Goal: Task Accomplishment & Management: Use online tool/utility

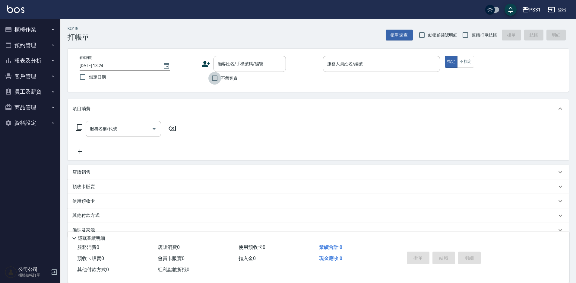
drag, startPoint x: 212, startPoint y: 78, endPoint x: 242, endPoint y: 72, distance: 30.7
click at [213, 78] on input "不留客資" at bounding box center [214, 78] width 13 height 13
checkbox input "true"
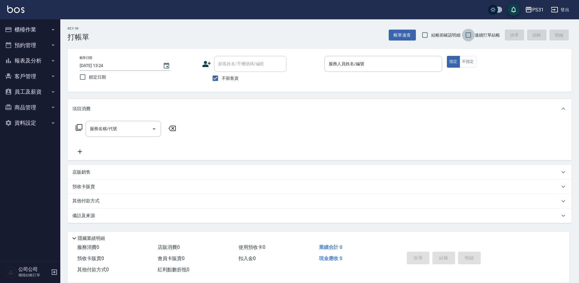
click at [471, 38] on input "連續打單結帳" at bounding box center [468, 35] width 13 height 13
checkbox input "true"
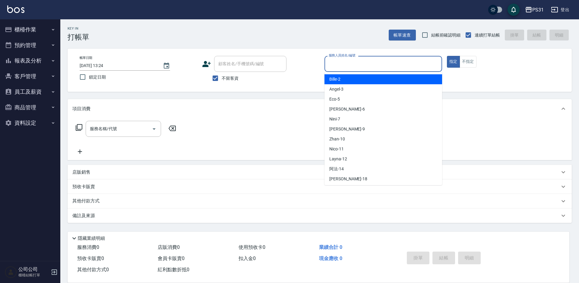
click at [408, 63] on input "服務人員姓名/編號" at bounding box center [383, 63] width 112 height 11
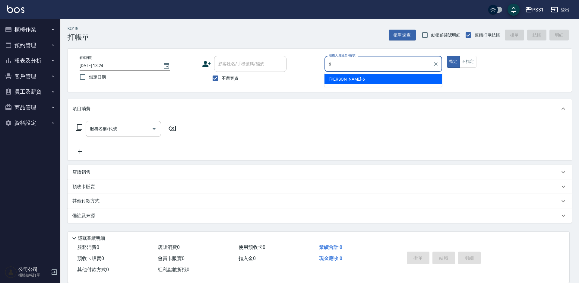
type input "Aki-6"
type button "true"
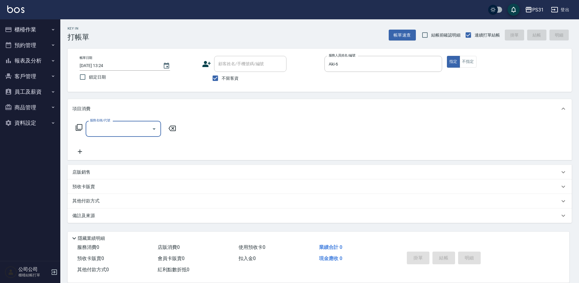
click at [78, 127] on icon at bounding box center [78, 127] width 7 height 7
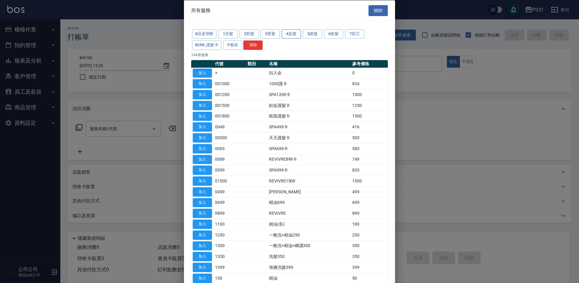
click at [286, 35] on button "4染髮" at bounding box center [291, 33] width 19 height 9
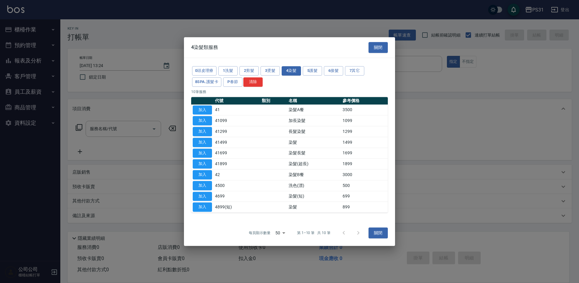
drag, startPoint x: 197, startPoint y: 118, endPoint x: 262, endPoint y: 150, distance: 73.0
click at [197, 118] on button "加入" at bounding box center [202, 120] width 19 height 9
type input "加長染髮(41099)"
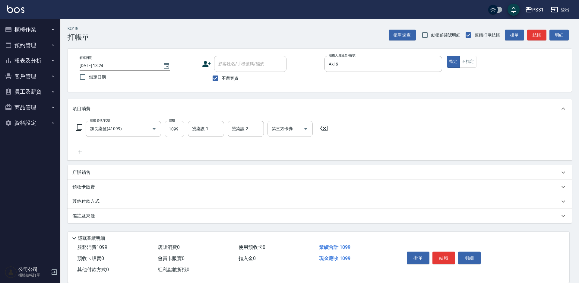
click at [304, 128] on icon "Open" at bounding box center [305, 128] width 7 height 7
click at [288, 142] on span "舊有卡券" at bounding box center [289, 144] width 45 height 10
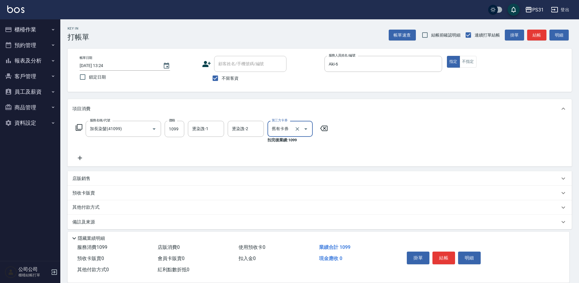
type input "舊有卡券"
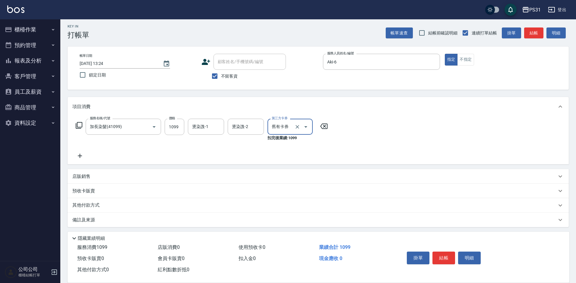
scroll to position [4, 0]
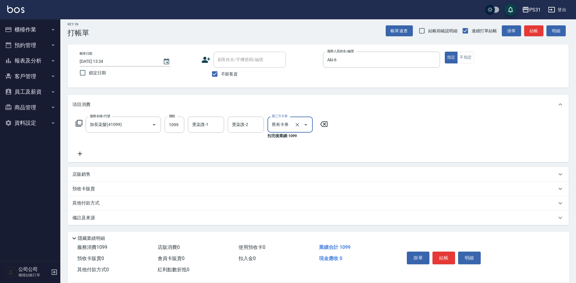
click at [89, 173] on p "店販銷售" at bounding box center [81, 174] width 18 height 6
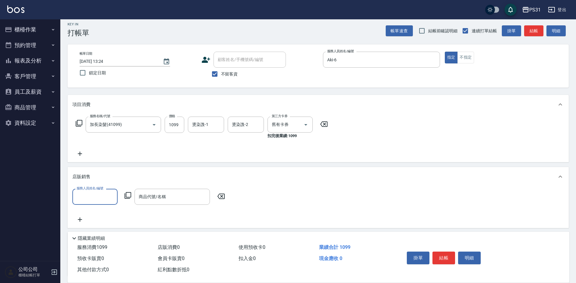
scroll to position [0, 0]
type input "Aki-6"
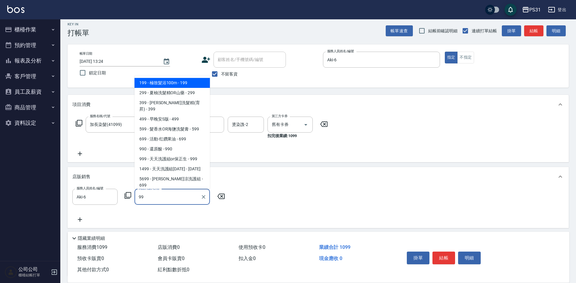
type input "9"
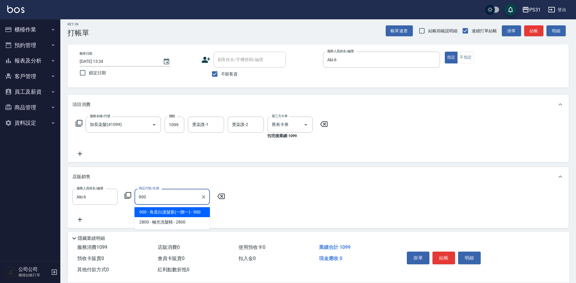
type input "角蛋白護髮素(一贈一)"
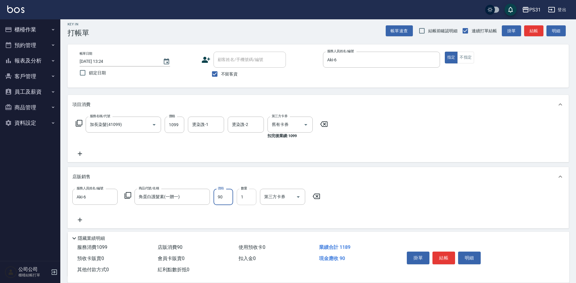
type input "900"
click at [300, 193] on icon "Open" at bounding box center [298, 196] width 7 height 7
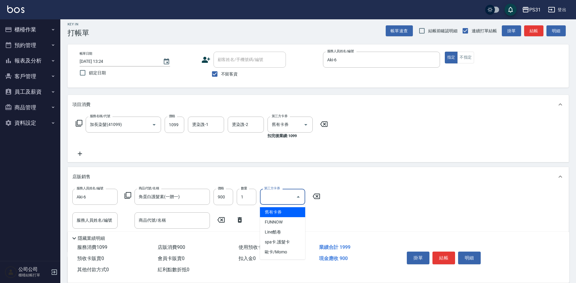
click at [286, 213] on span "舊有卡券" at bounding box center [282, 212] width 45 height 10
type input "舊有卡券"
click at [181, 124] on input "1099" at bounding box center [175, 124] width 20 height 16
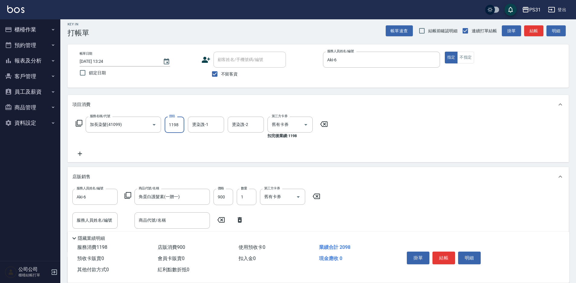
type input "1198"
click at [446, 254] on button "結帳" at bounding box center [443, 257] width 23 height 13
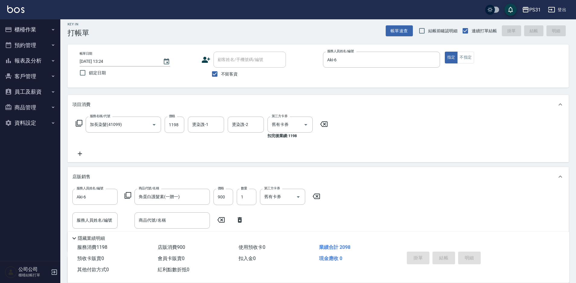
type input "[DATE] 14:34"
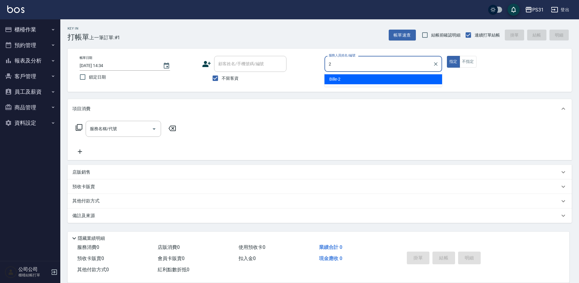
type input "Bille-2"
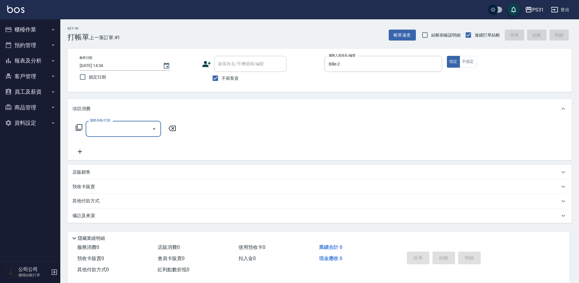
click at [78, 169] on p "店販銷售" at bounding box center [81, 172] width 18 height 6
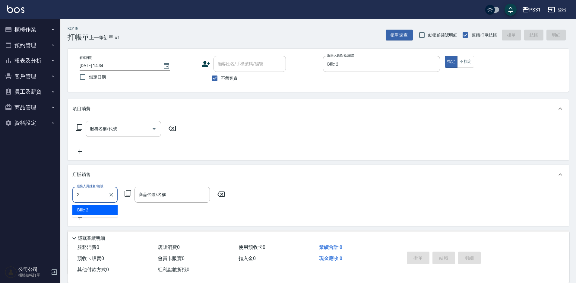
type input "Bille-2"
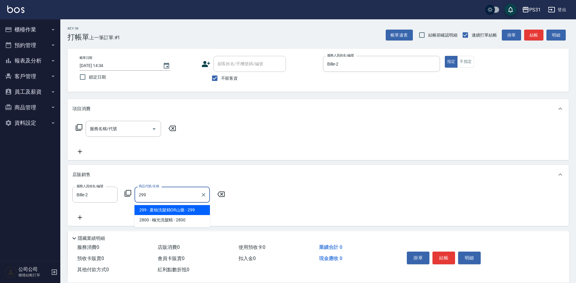
type input "夏柚洗髮精OR山藥"
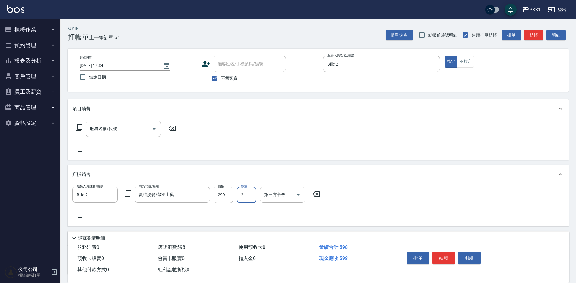
type input "2"
click at [79, 126] on icon at bounding box center [78, 127] width 7 height 7
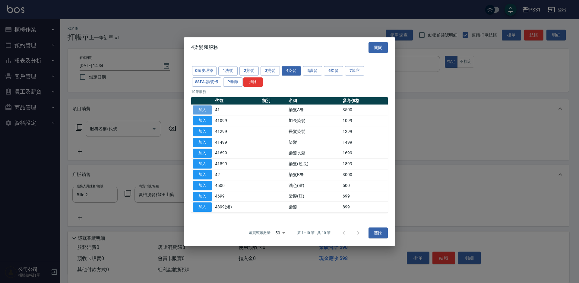
click at [207, 109] on button "加入" at bounding box center [202, 109] width 19 height 9
type input "染髮A餐(41)"
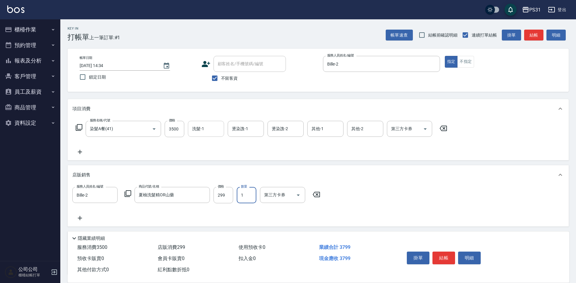
type input "1"
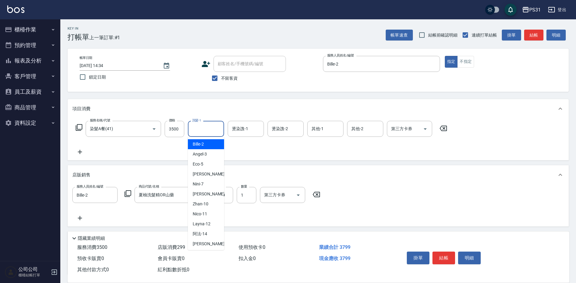
click at [209, 132] on input "洗髮-1" at bounding box center [206, 128] width 31 height 11
type input "[PERSON_NAME]-32"
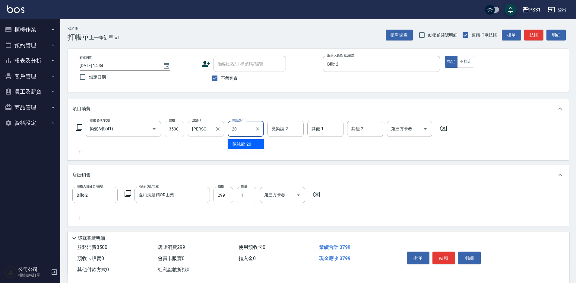
type input "[PERSON_NAME]-20"
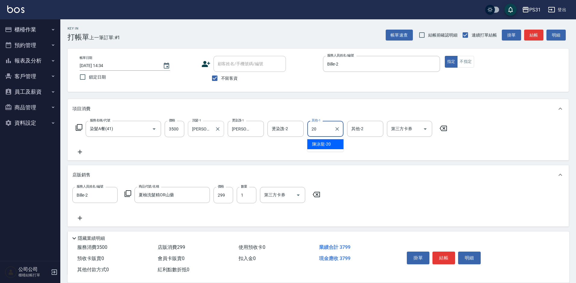
type input "[PERSON_NAME]-20"
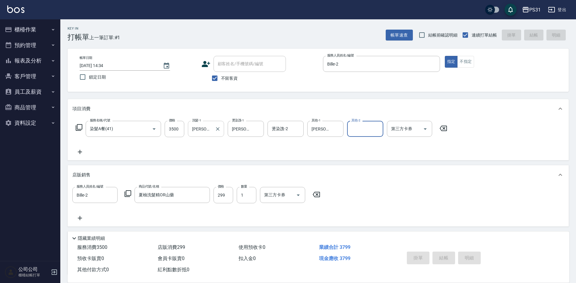
type input "[DATE] 14:37"
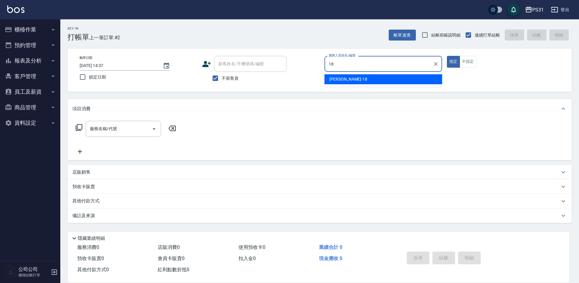
type input "[PERSON_NAME]-18"
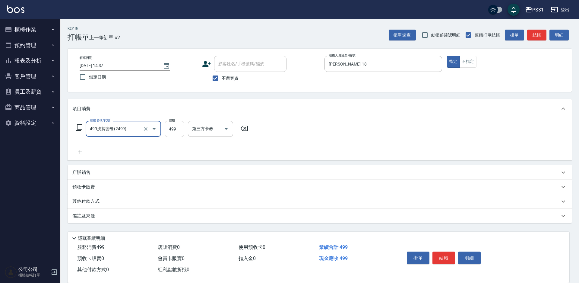
type input "499洗剪套餐(2499)"
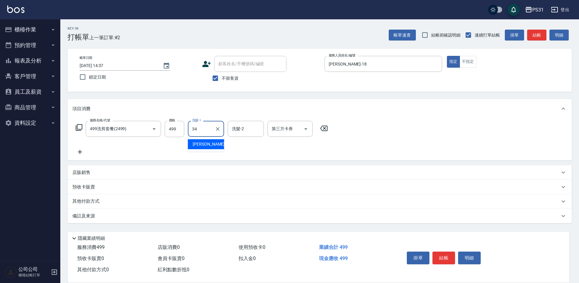
type input "[PERSON_NAME]-34"
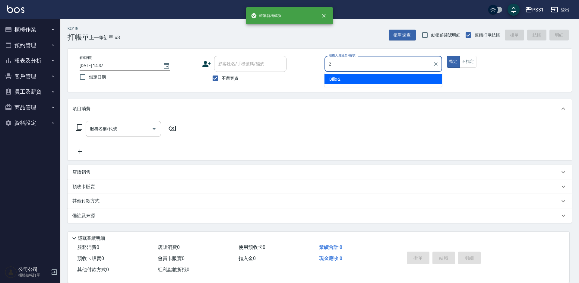
type input "Bille-2"
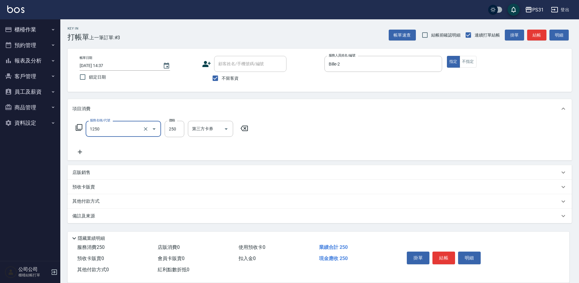
type input "一般洗+精油250(1250)"
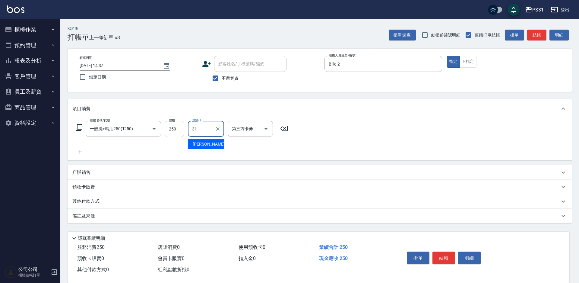
type input "[PERSON_NAME]-31"
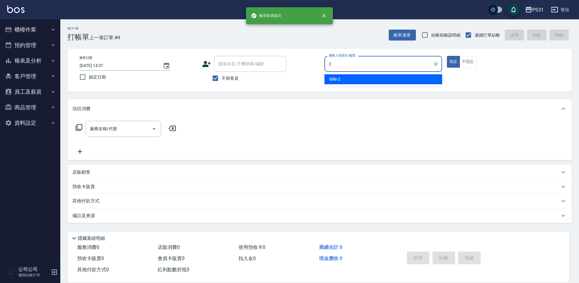
type input "Bille-2"
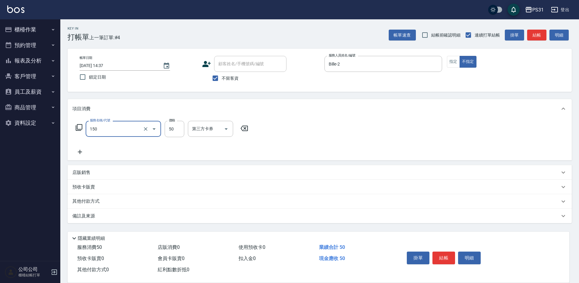
type input "精油(150)"
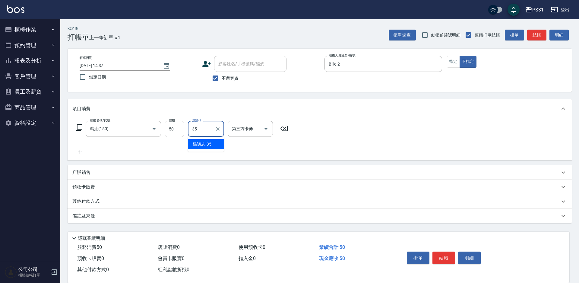
type input "楊諺志-35"
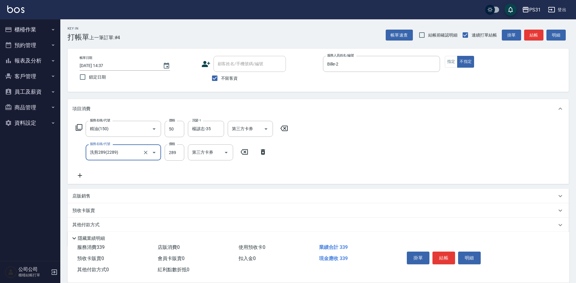
type input "洗剪289(2289)"
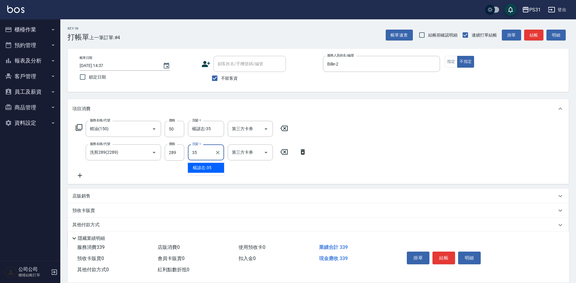
type input "楊諺志-35"
